Goal: Navigation & Orientation: Find specific page/section

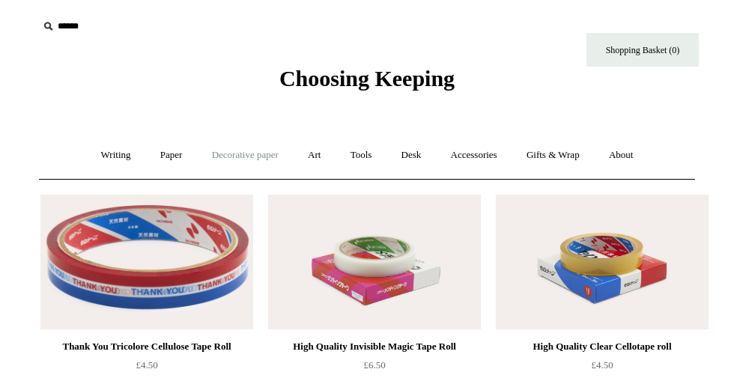
click at [219, 158] on link "Decorative paper +" at bounding box center [246, 156] width 94 height 40
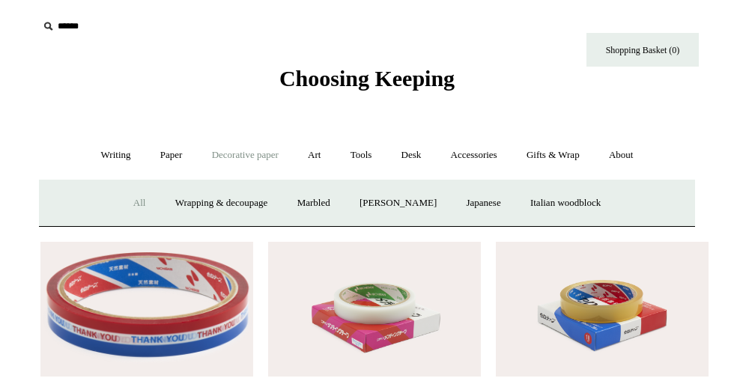
click at [129, 205] on link "All" at bounding box center [140, 204] width 40 height 40
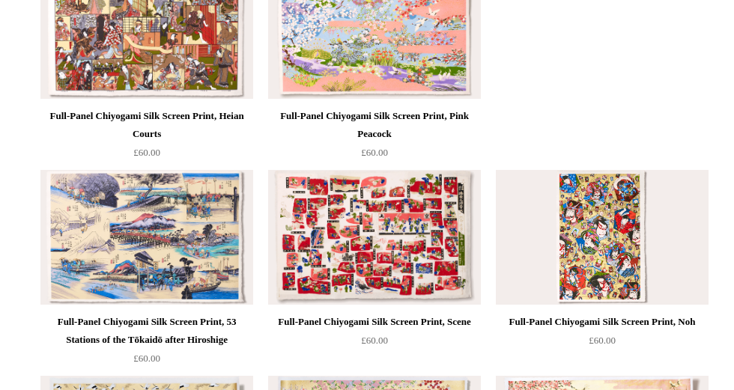
scroll to position [75, 0]
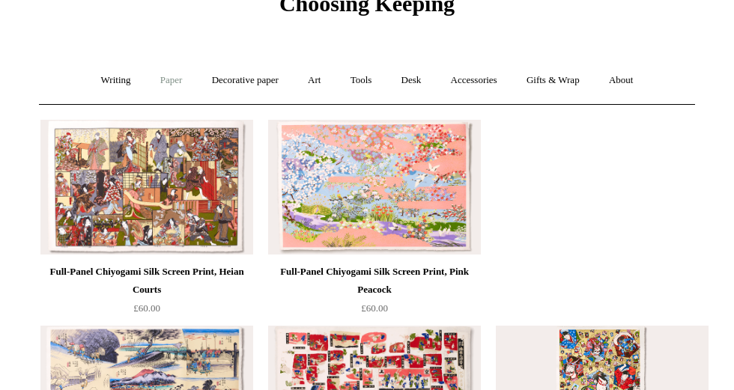
click at [175, 84] on link "Paper +" at bounding box center [171, 81] width 49 height 40
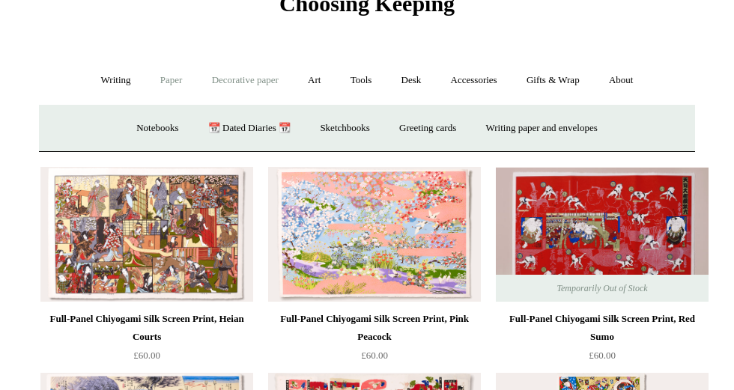
click at [242, 80] on link "Decorative paper +" at bounding box center [246, 81] width 94 height 40
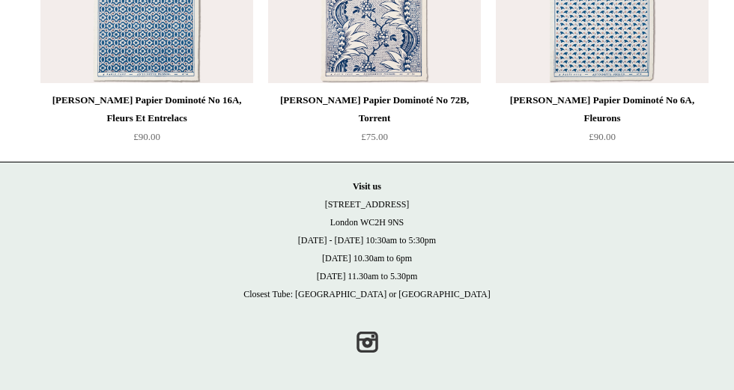
scroll to position [3801, 0]
